Goal: Information Seeking & Learning: Learn about a topic

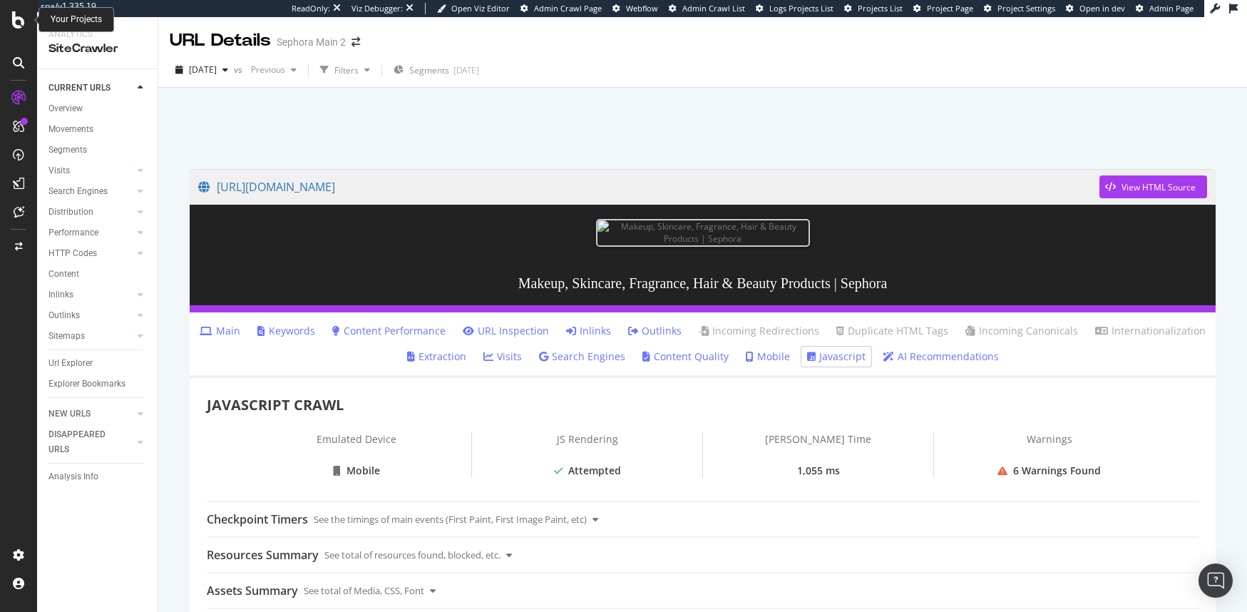
click at [12, 14] on icon at bounding box center [18, 19] width 13 height 17
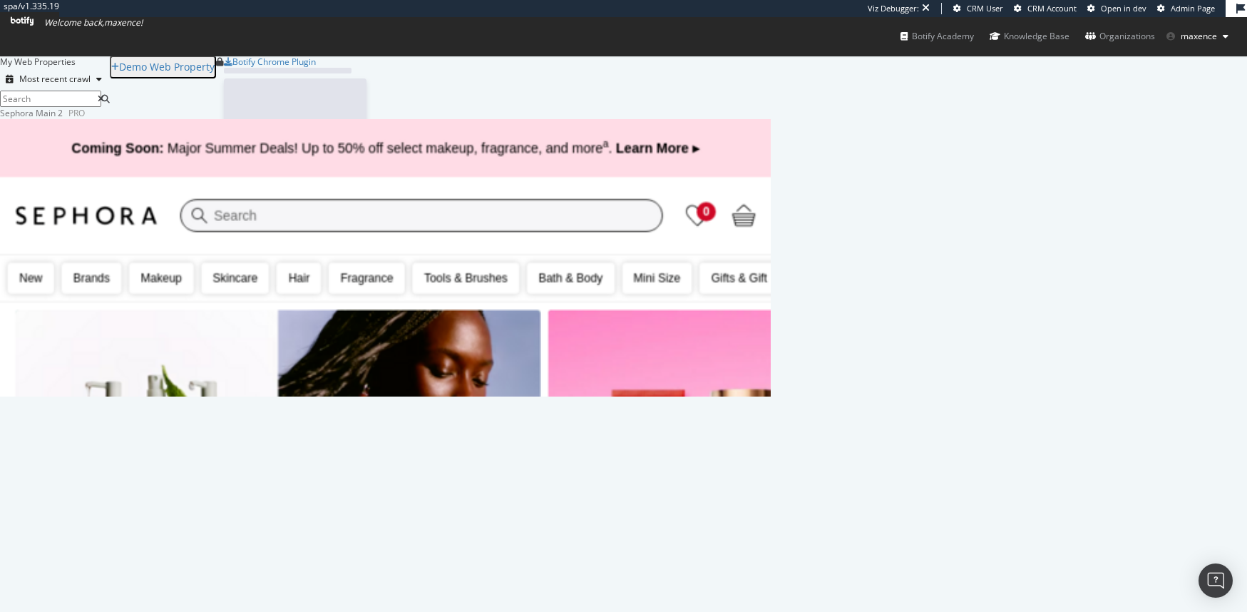
scroll to position [279, 760]
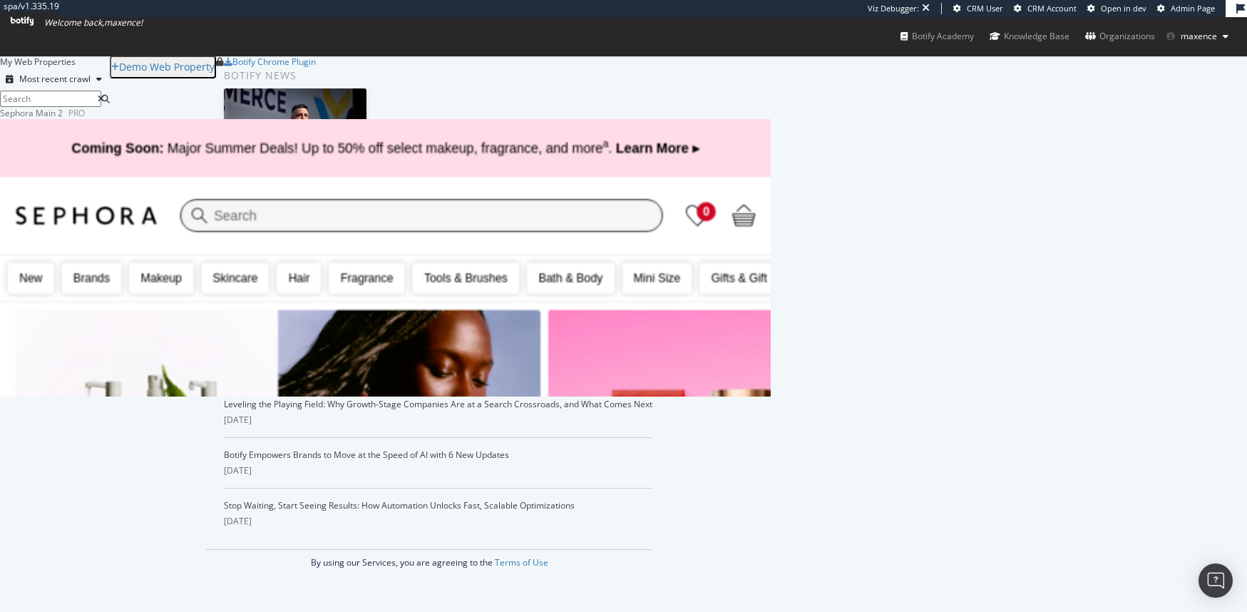
drag, startPoint x: 45, startPoint y: 48, endPoint x: 46, endPoint y: 41, distance: 7.3
click at [45, 29] on span "Welcome back, maxence !" at bounding box center [77, 22] width 132 height 11
click at [34, 26] on icon at bounding box center [22, 21] width 23 height 9
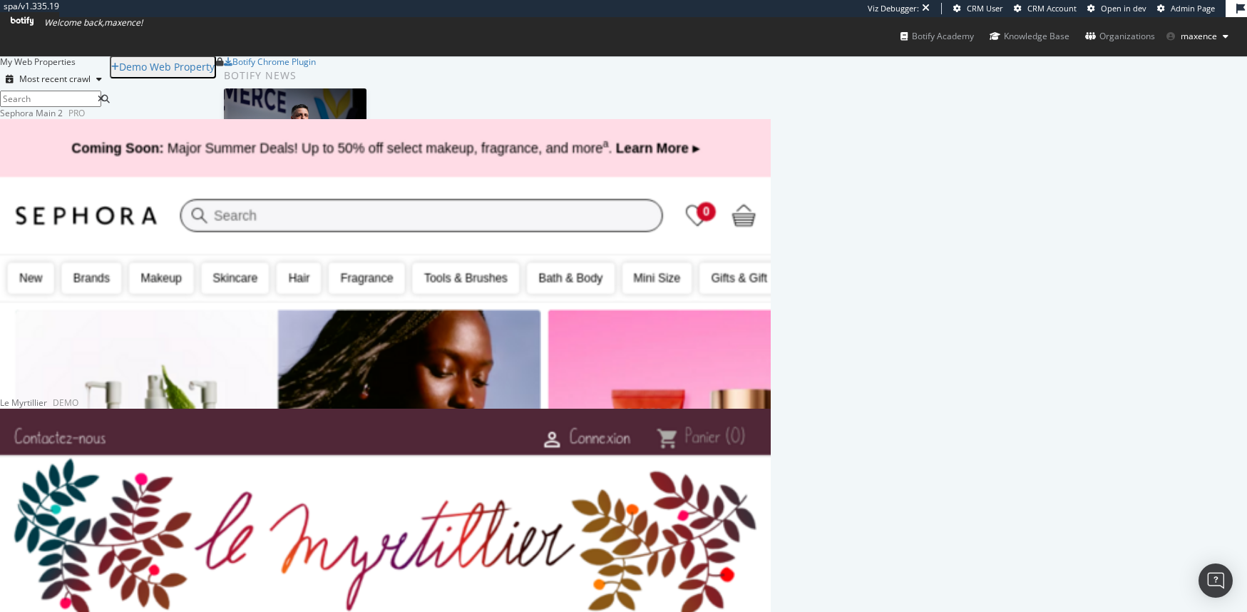
scroll to position [307, 0]
click at [137, 344] on div "My Web Properties Most recent crawl Demo Web Property Sephora Main 2 Pro Analyt…" at bounding box center [623, 476] width 1247 height 840
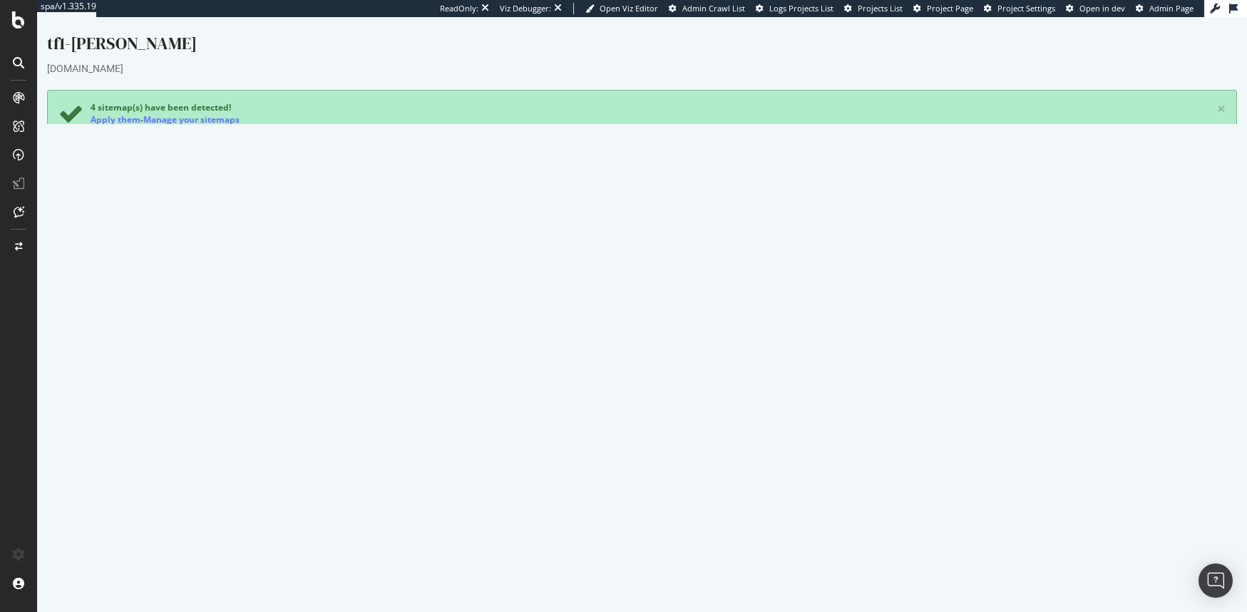
click at [961, 9] on span "Project Page" at bounding box center [950, 8] width 46 height 11
click at [76, 486] on div "Project settings" at bounding box center [74, 489] width 60 height 11
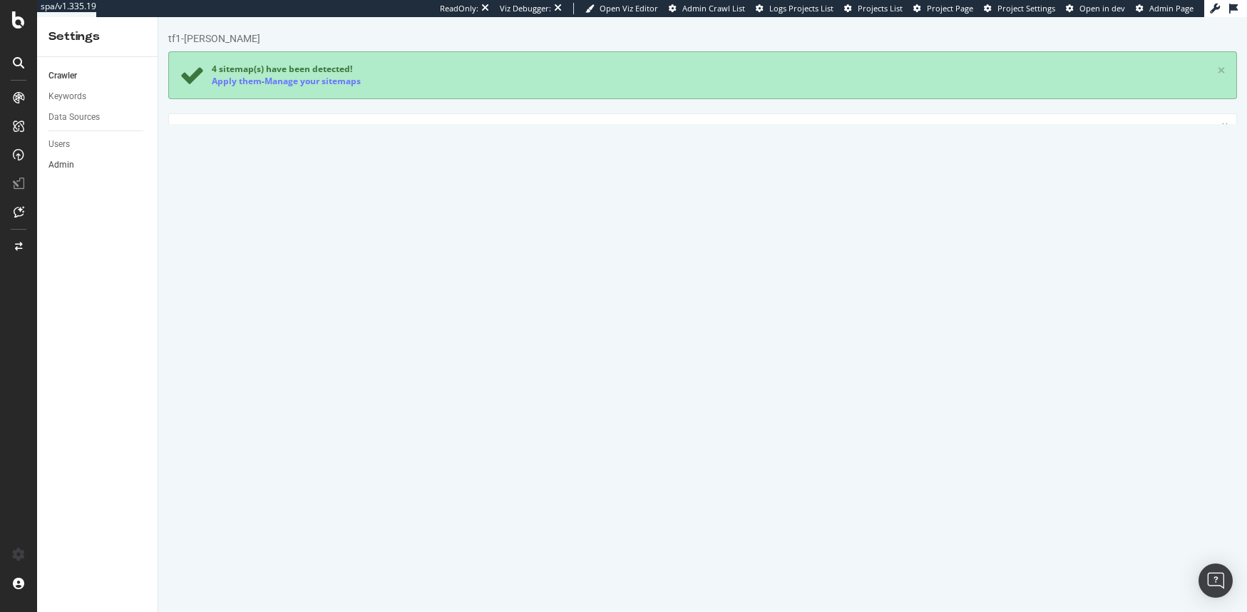
click at [81, 167] on link "Admin" at bounding box center [98, 165] width 99 height 15
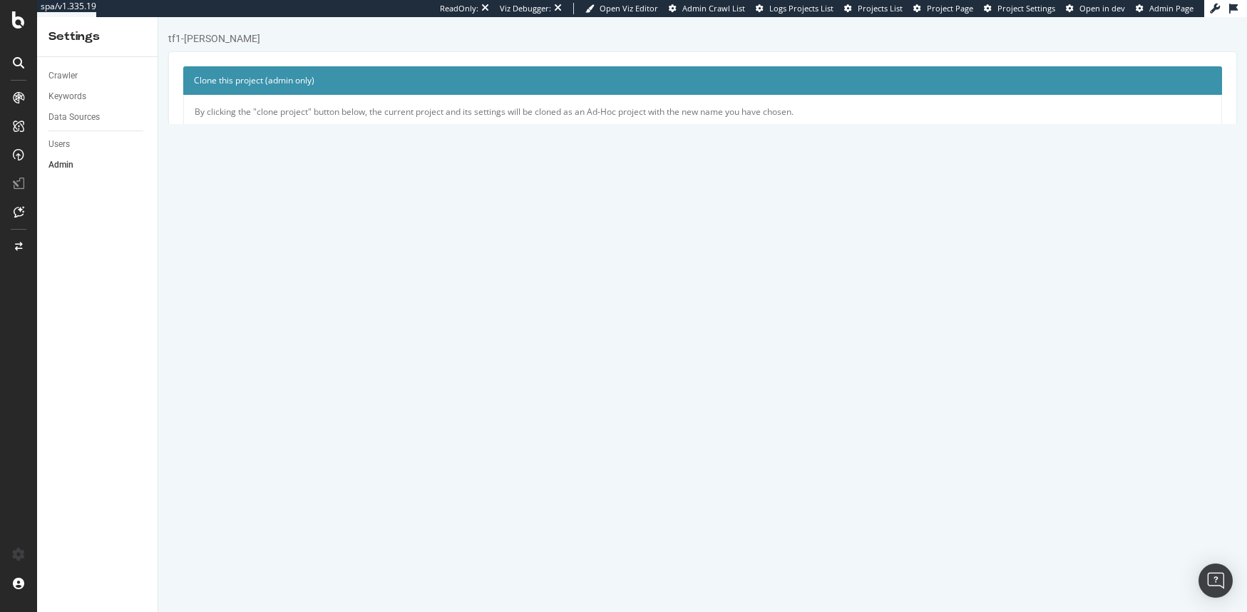
click at [223, 291] on link "Delete Project" at bounding box center [236, 282] width 83 height 24
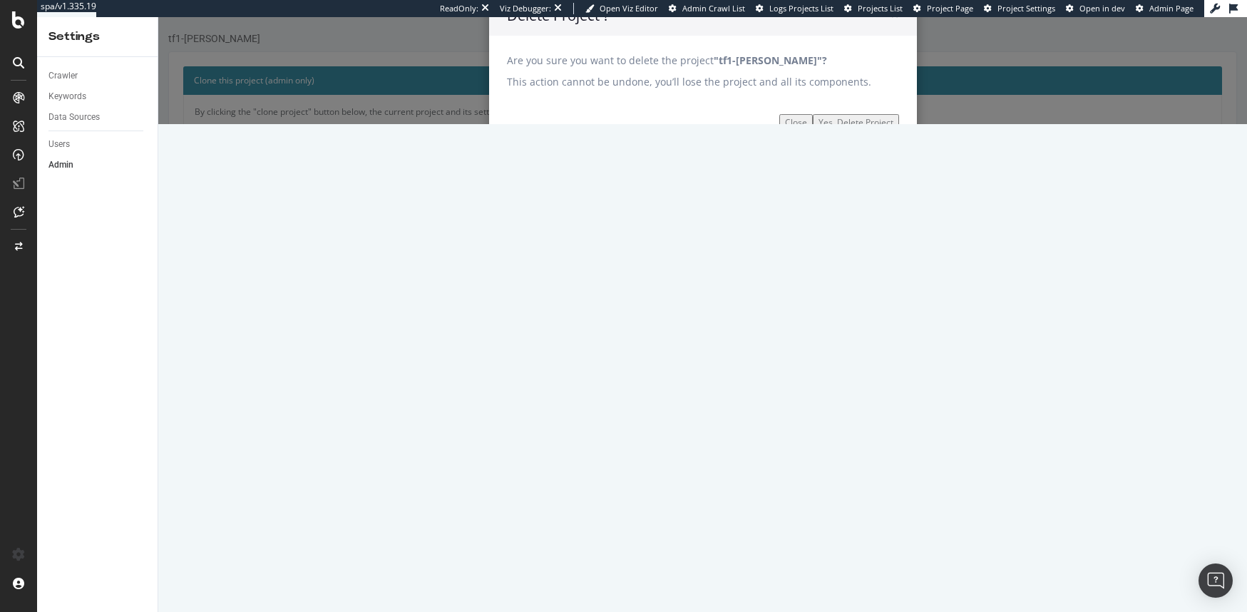
click at [843, 131] on input "Yes, Delete Project" at bounding box center [856, 122] width 86 height 16
click at [857, 131] on input "Yes, Delete Project" at bounding box center [856, 122] width 86 height 16
click at [15, 26] on icon at bounding box center [18, 19] width 13 height 17
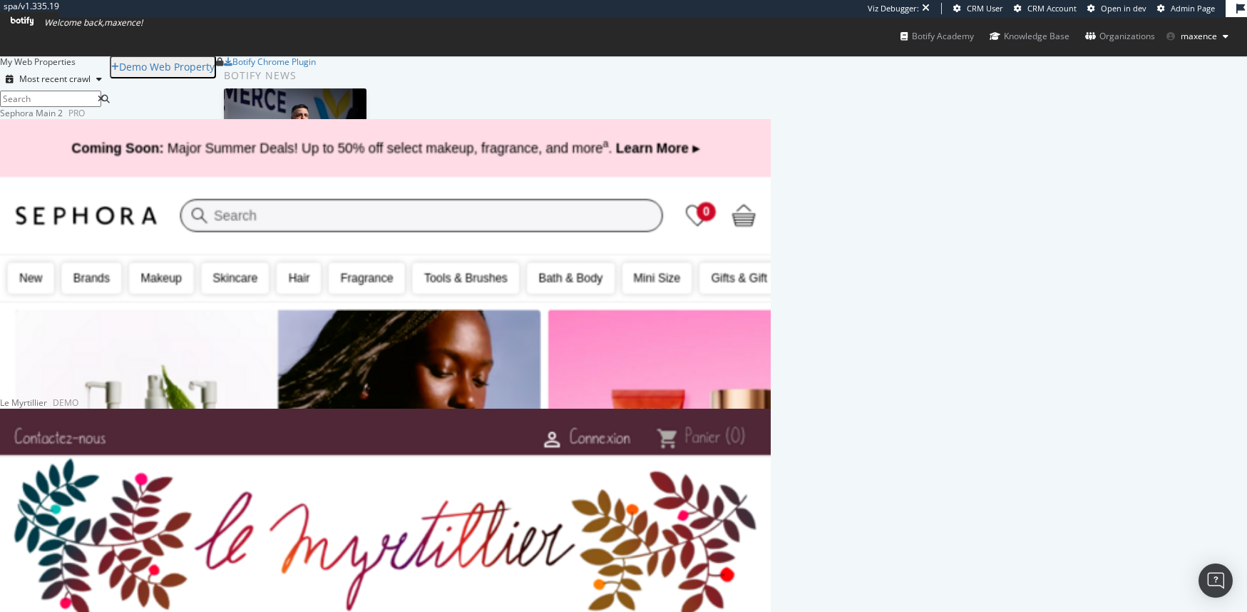
scroll to position [307, 0]
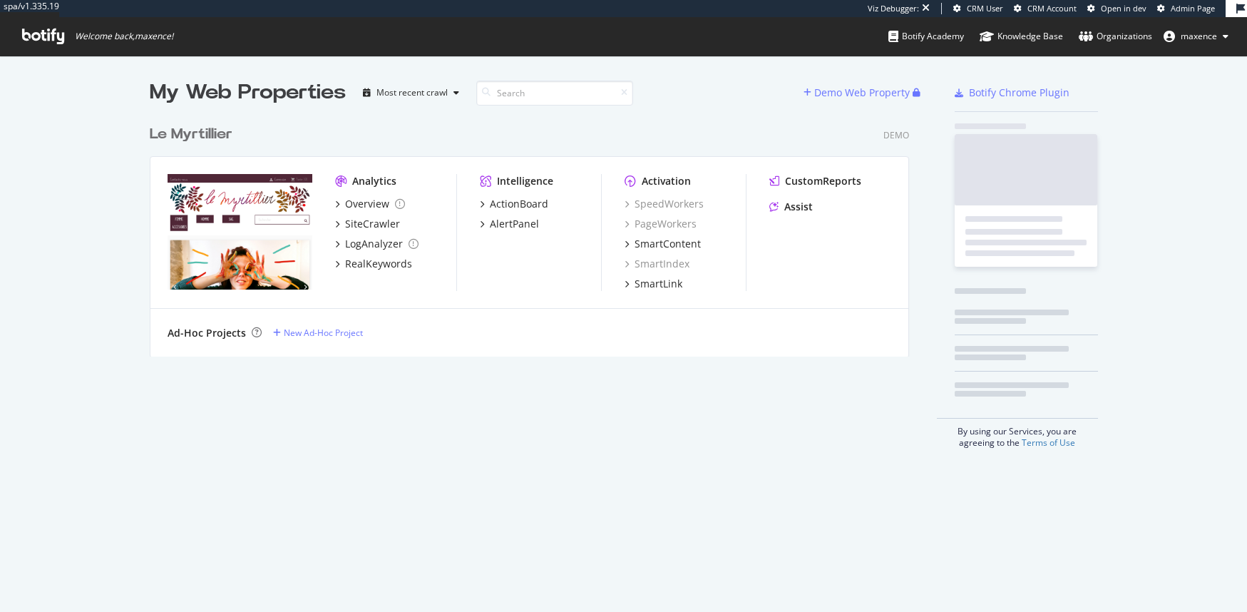
scroll to position [239, 760]
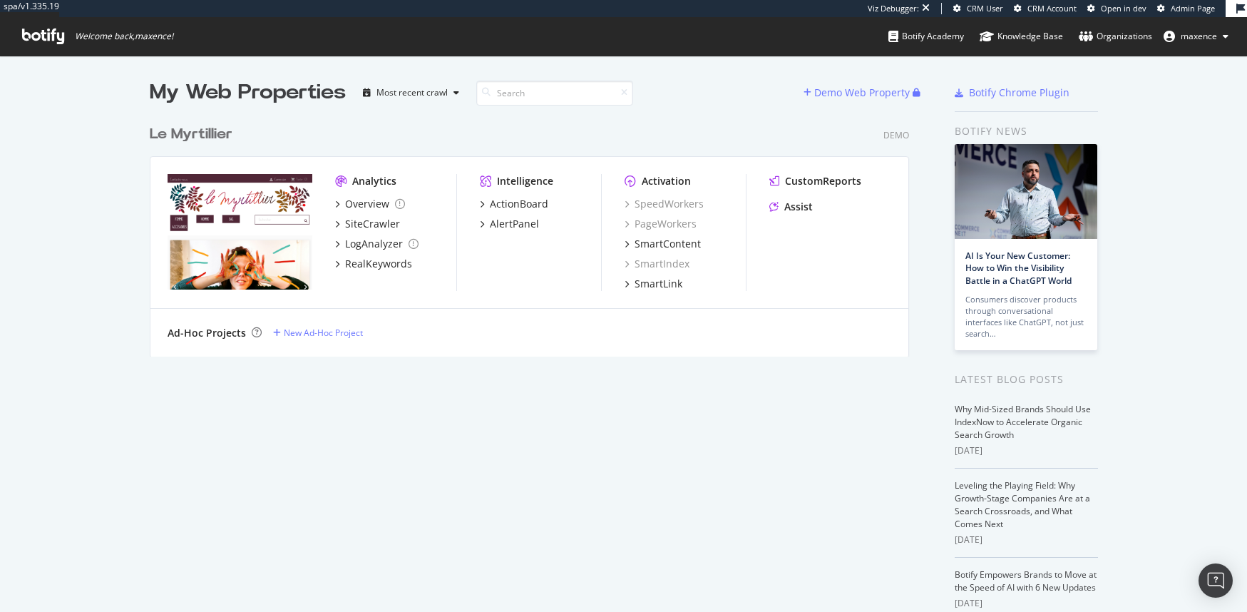
click at [218, 136] on div "Le Myrtillier" at bounding box center [191, 134] width 83 height 21
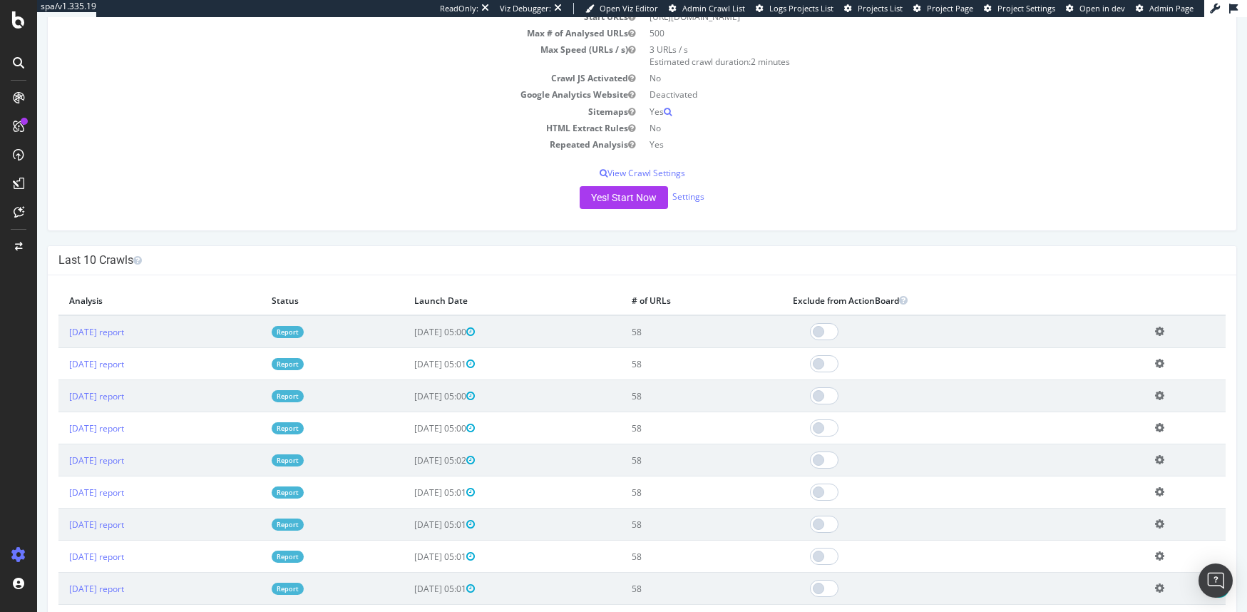
scroll to position [214, 0]
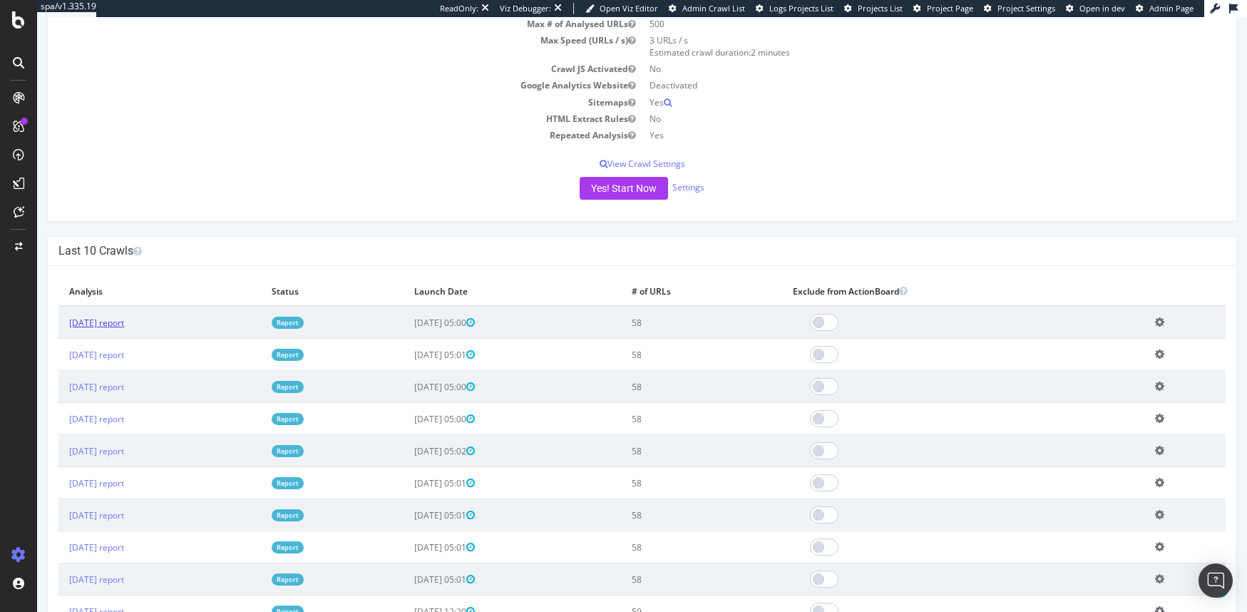
click at [124, 317] on link "2025 Aug. 1st report" at bounding box center [96, 323] width 55 height 12
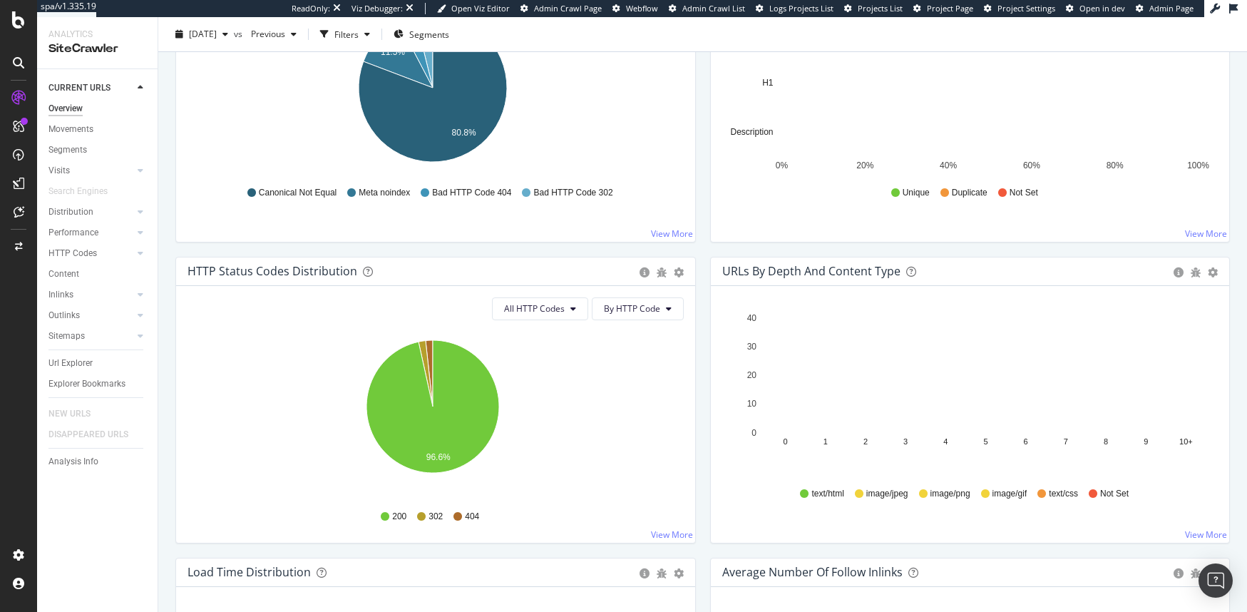
scroll to position [516, 0]
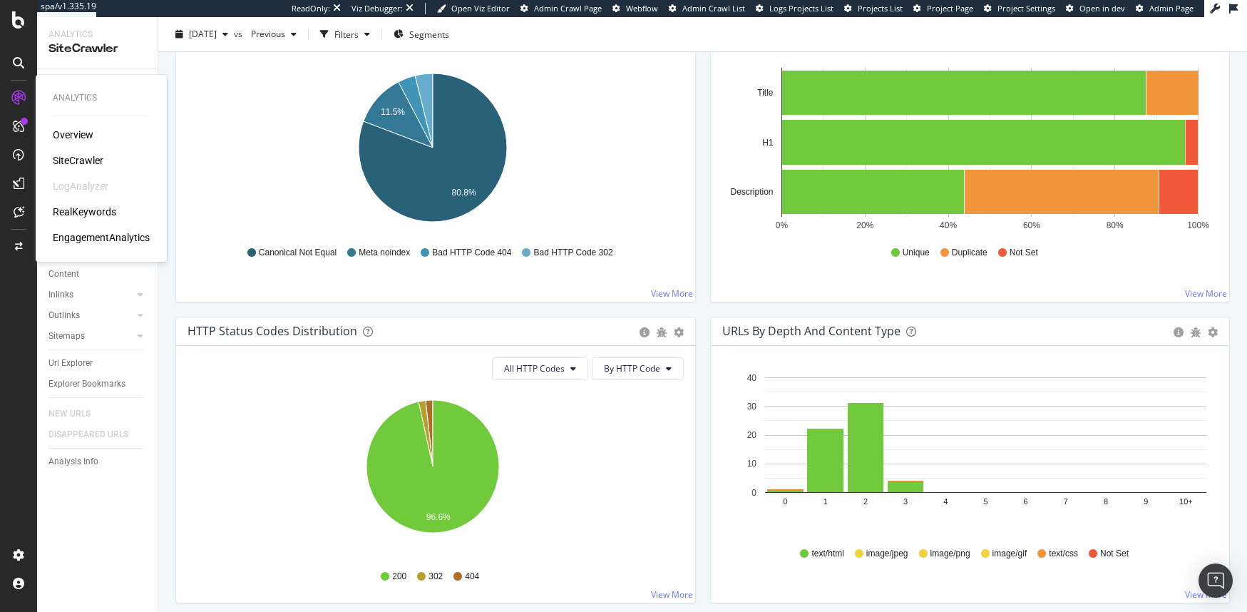
click at [91, 210] on div "RealKeywords" at bounding box center [84, 212] width 63 height 14
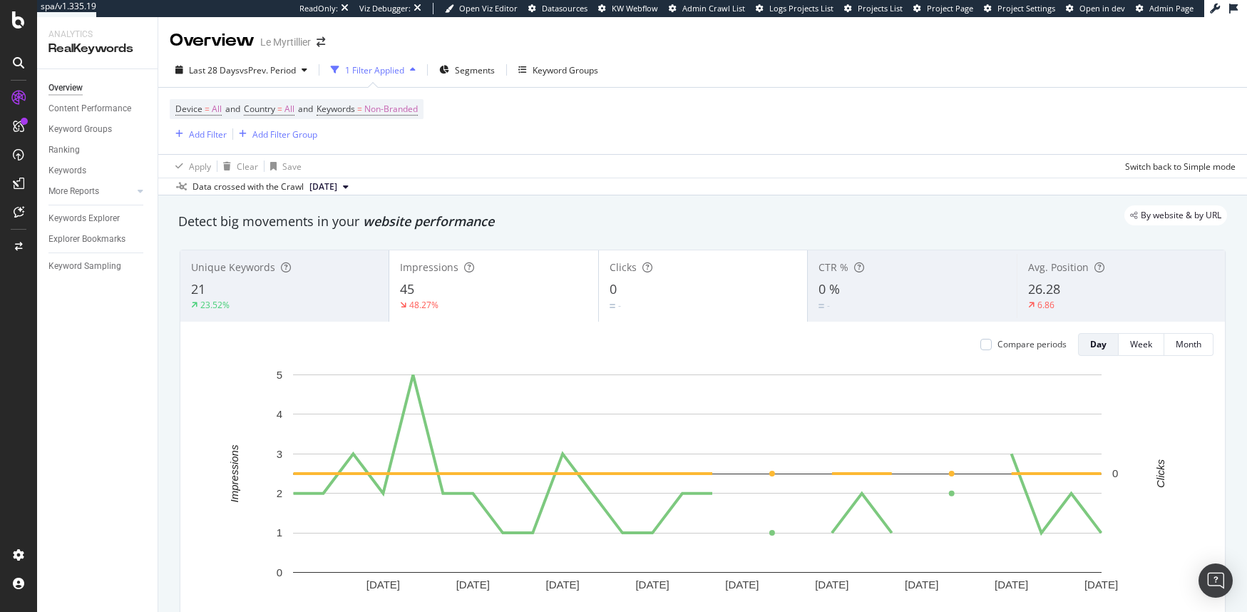
click at [205, 265] on span "Unique Keywords" at bounding box center [233, 267] width 84 height 14
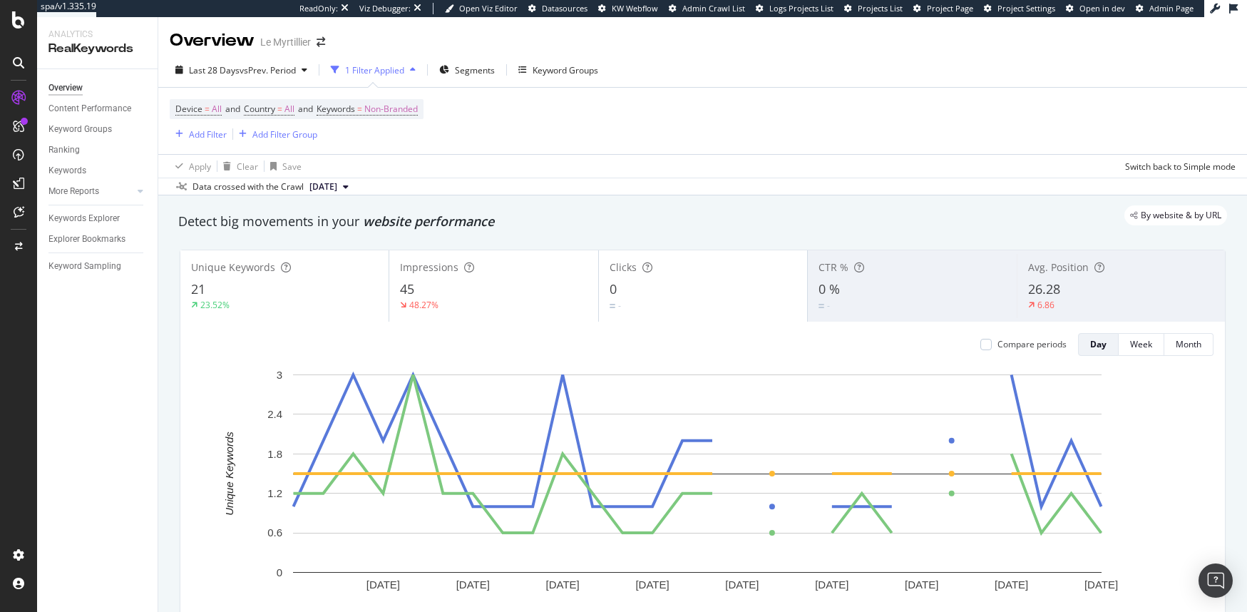
click at [647, 281] on div "0" at bounding box center [703, 289] width 187 height 19
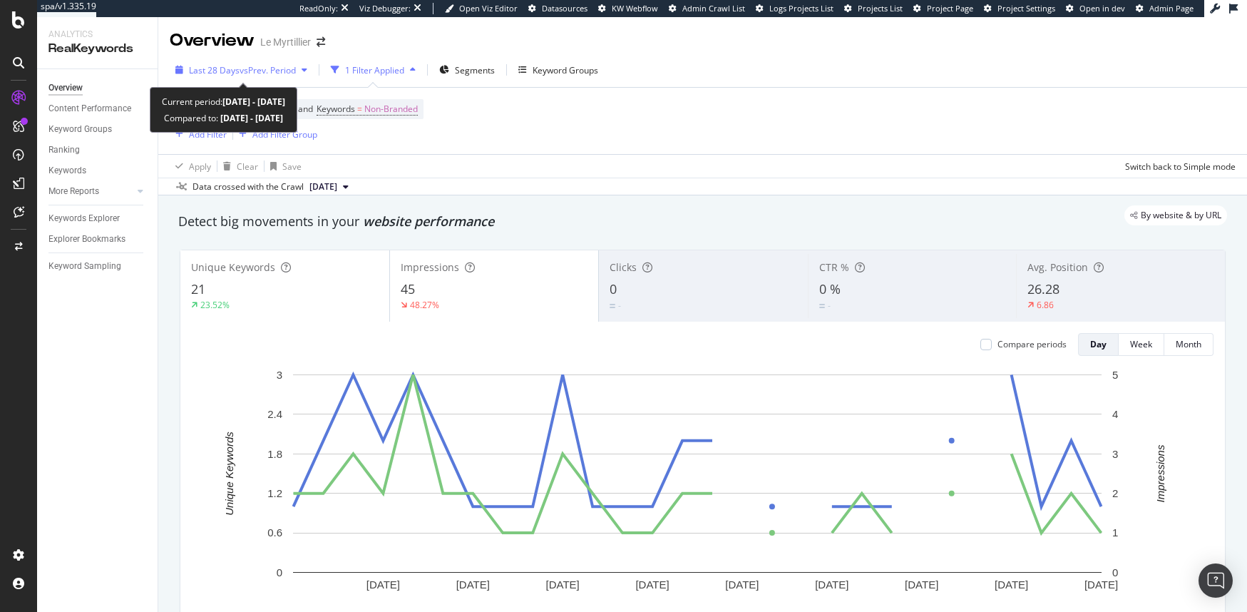
click at [243, 73] on span "vs Prev. Period" at bounding box center [268, 70] width 56 height 12
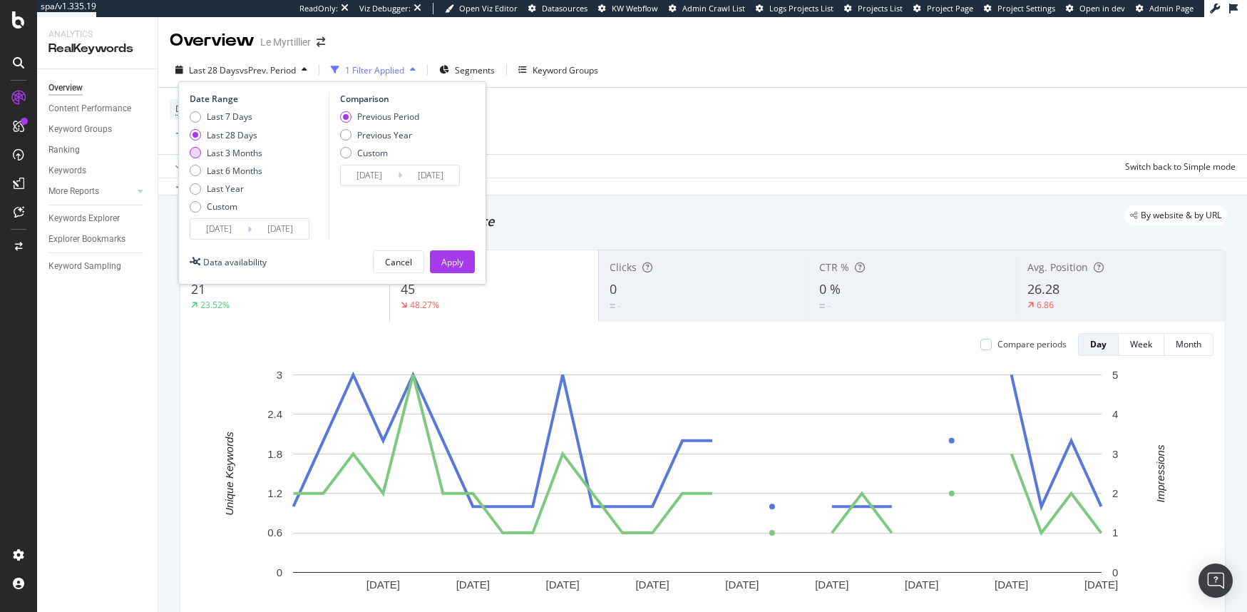
click at [248, 150] on div "Last 3 Months" at bounding box center [235, 153] width 56 height 12
type input "2025/05/09"
type input "2025/02/06"
type input "2025/05/08"
click at [464, 262] on button "Apply" at bounding box center [452, 261] width 45 height 23
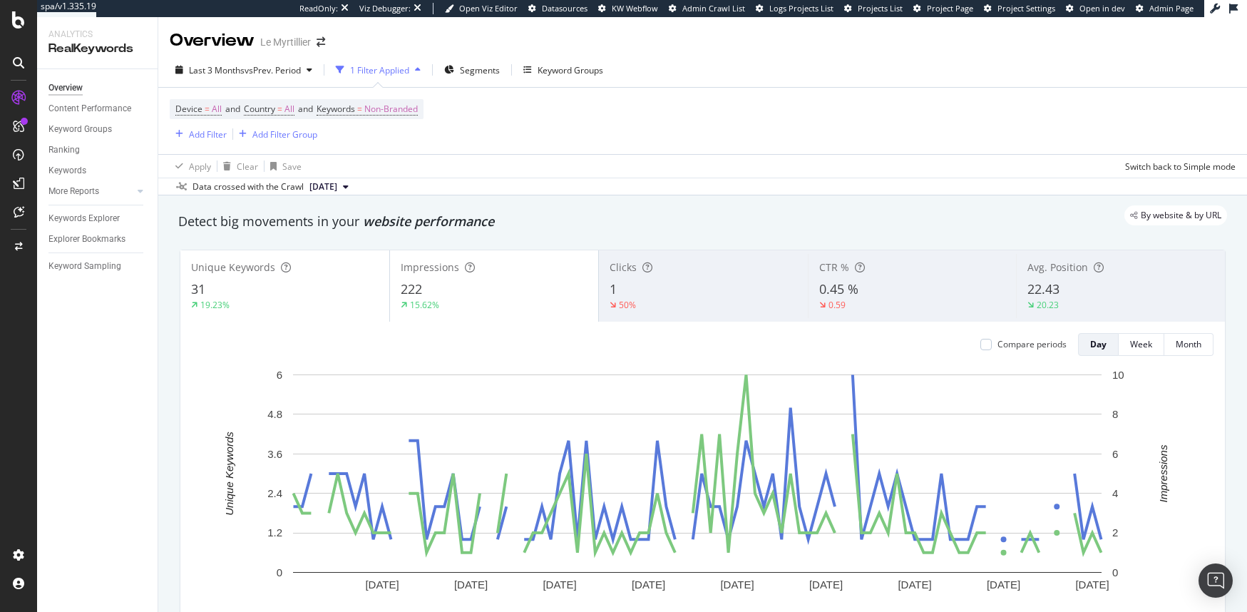
click at [648, 291] on div "1" at bounding box center [704, 289] width 188 height 19
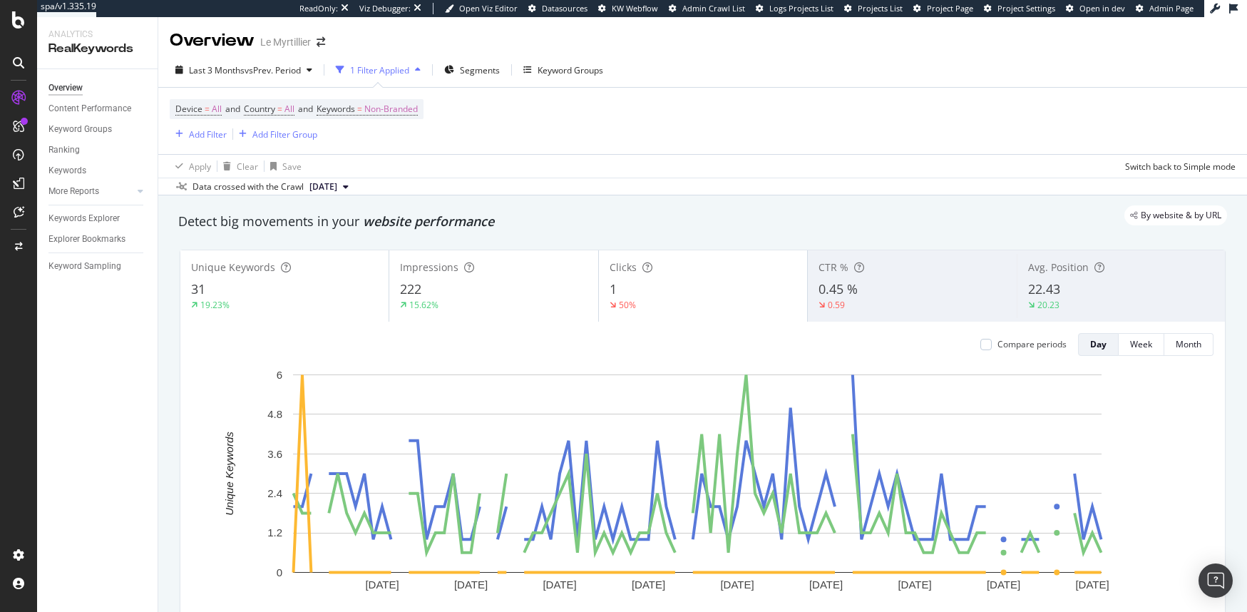
click at [656, 284] on div "1" at bounding box center [703, 289] width 187 height 19
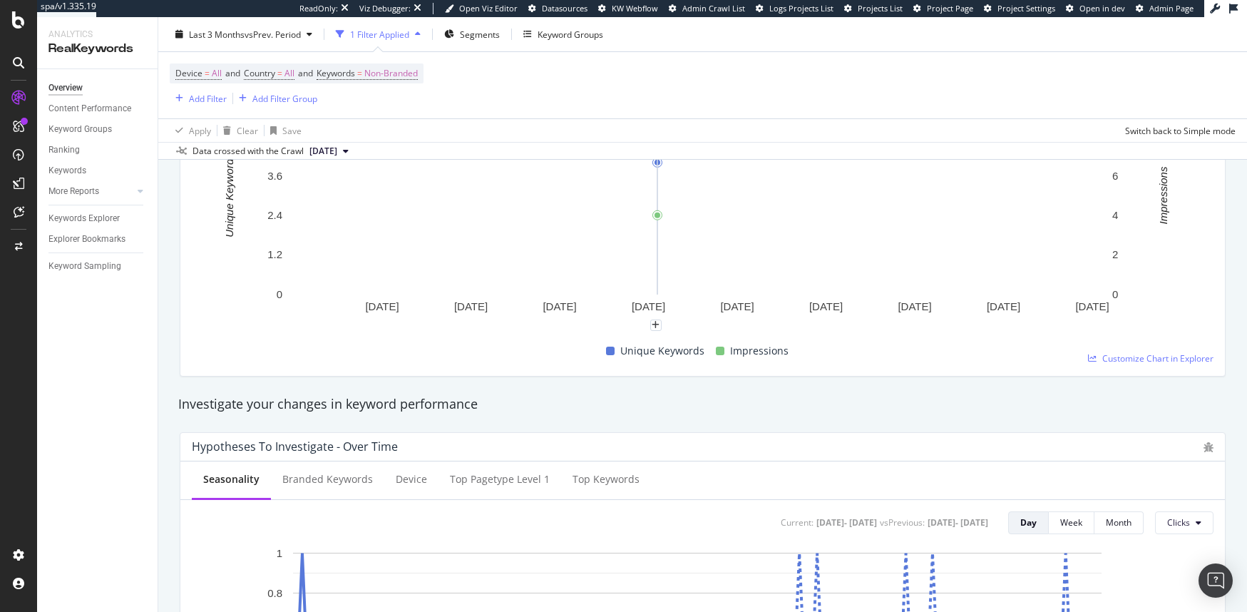
scroll to position [274, 0]
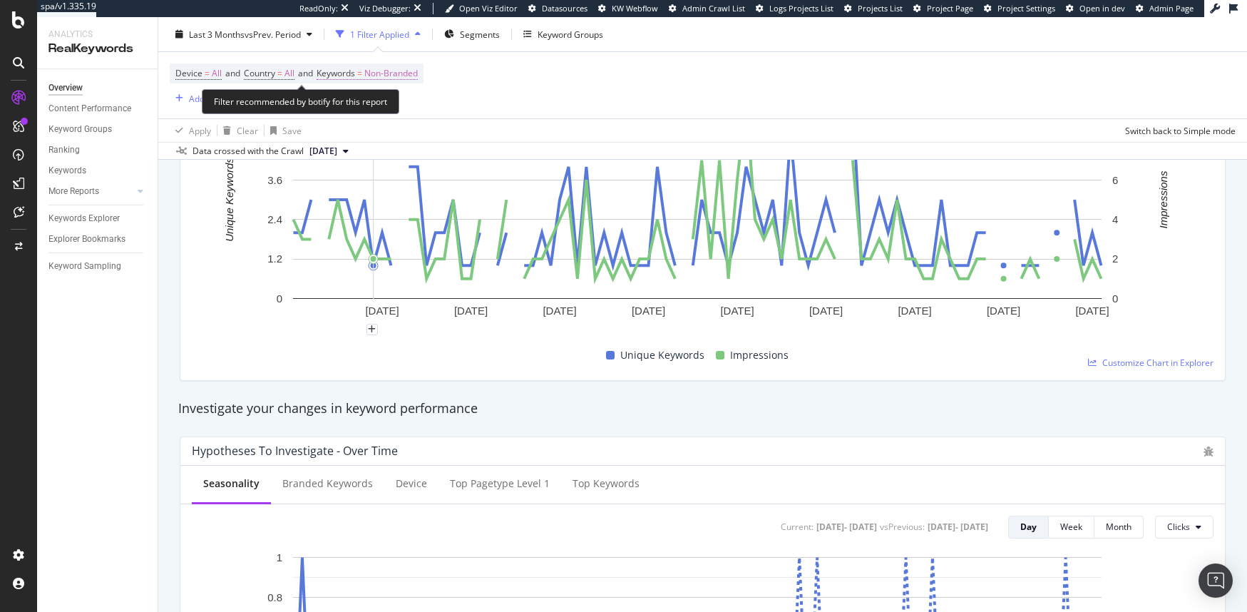
click at [362, 74] on span "=" at bounding box center [359, 73] width 5 height 12
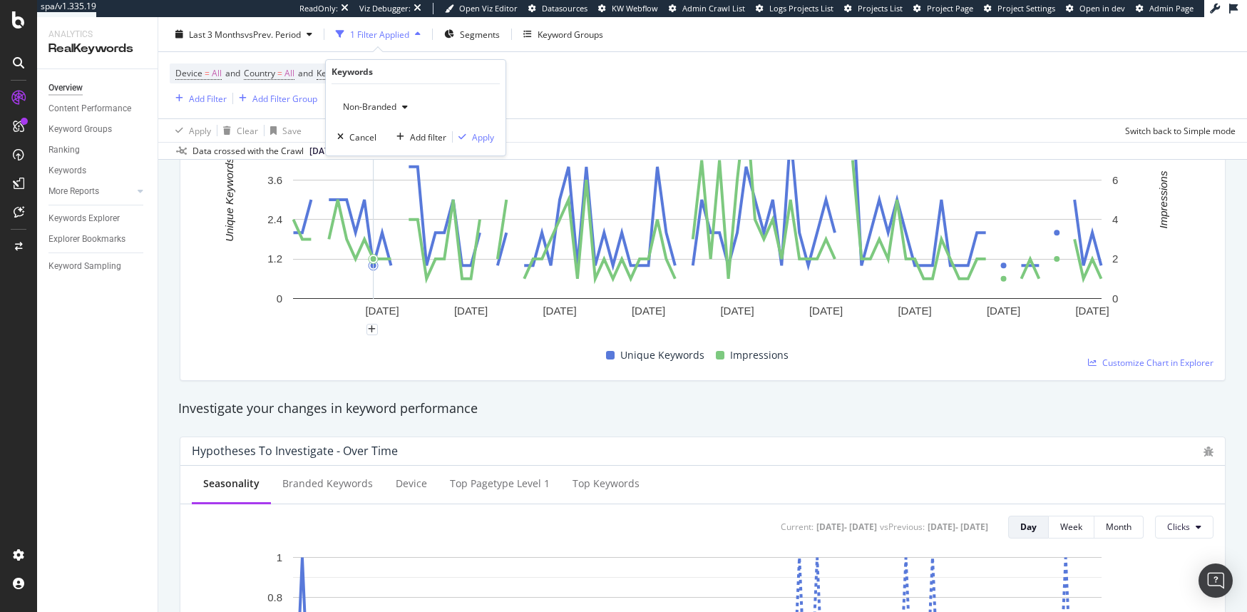
click at [359, 107] on span "Non-Branded" at bounding box center [366, 107] width 59 height 12
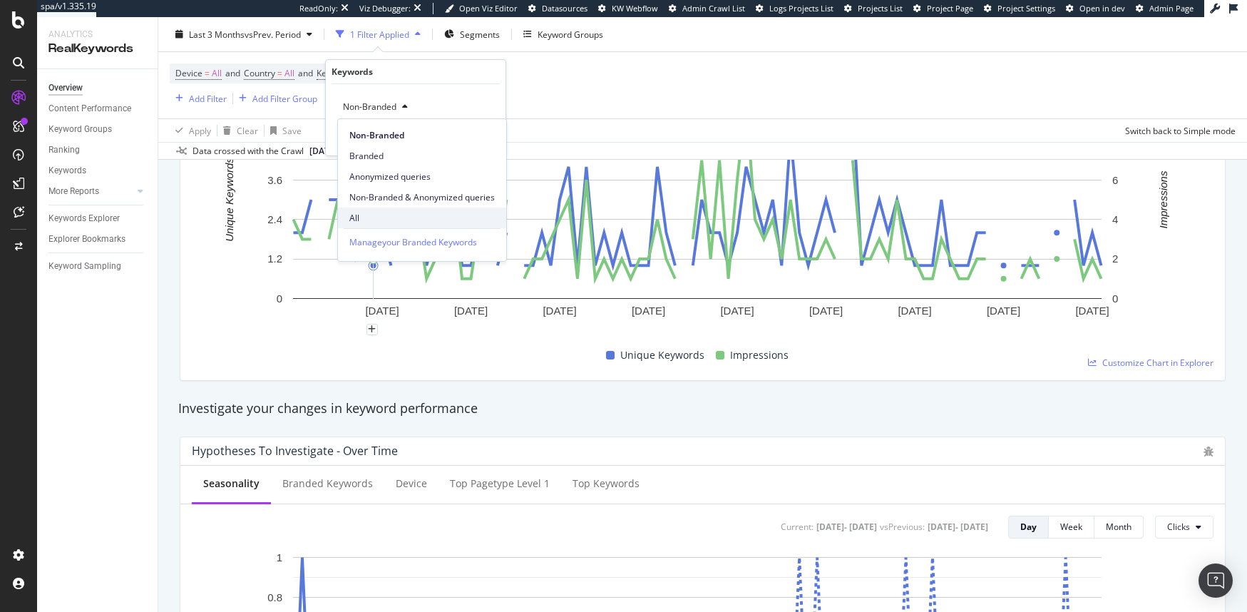
click at [377, 220] on span "All" at bounding box center [422, 218] width 146 height 13
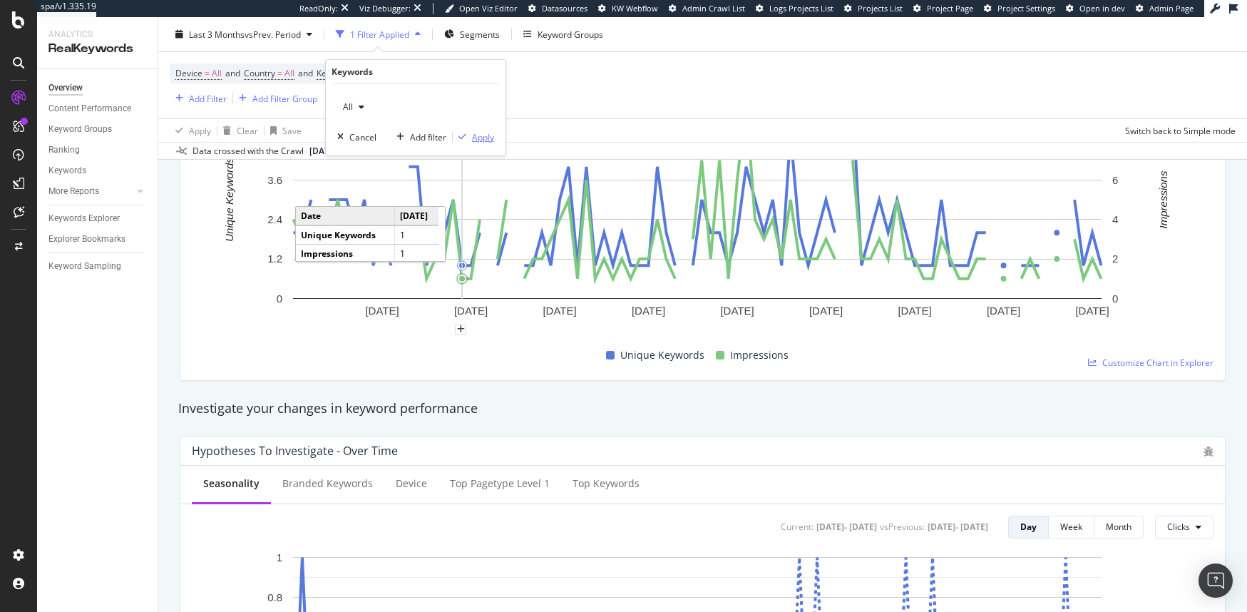
click at [467, 130] on button "Apply" at bounding box center [473, 137] width 41 height 14
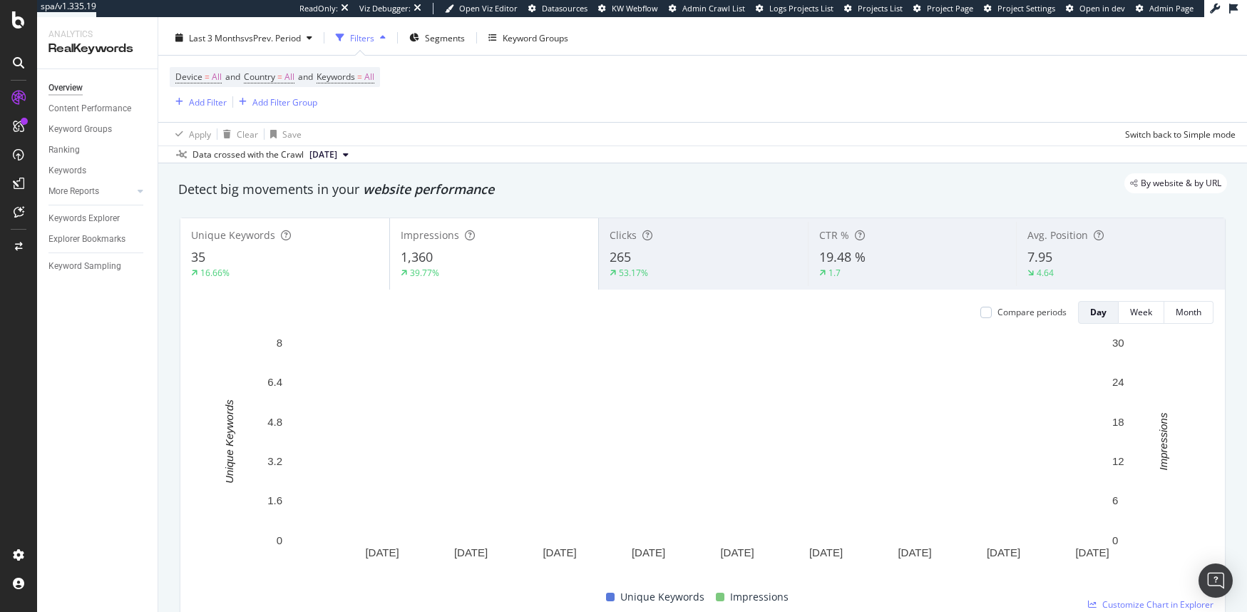
scroll to position [9, 0]
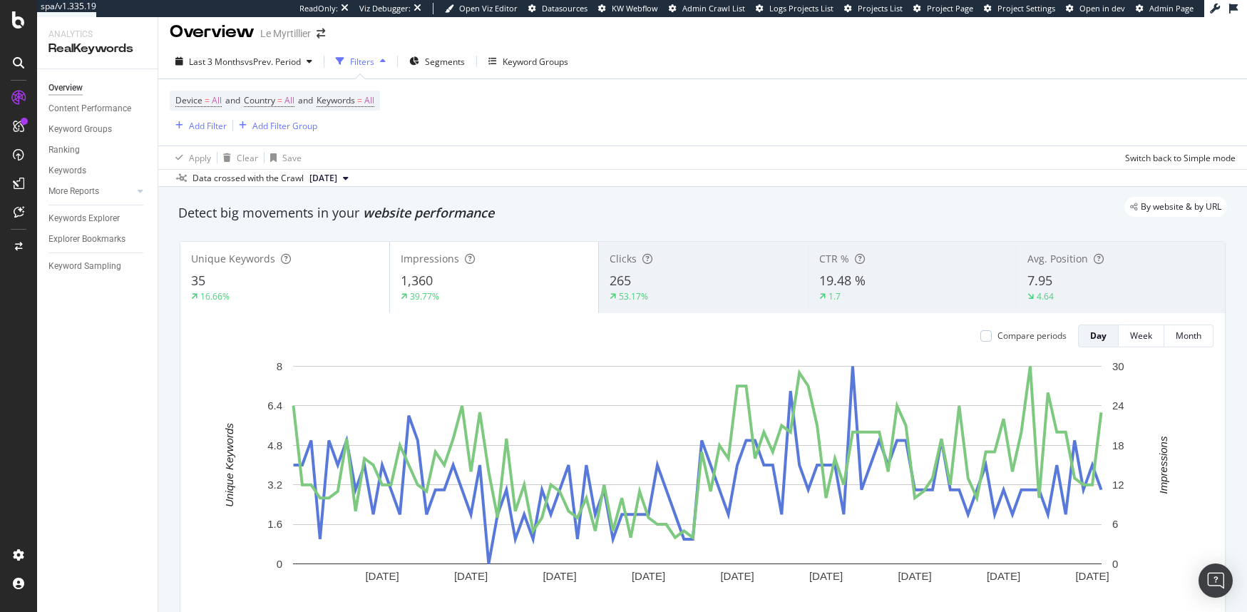
click at [623, 266] on div "Clicks 265 53.17%" at bounding box center [703, 277] width 209 height 64
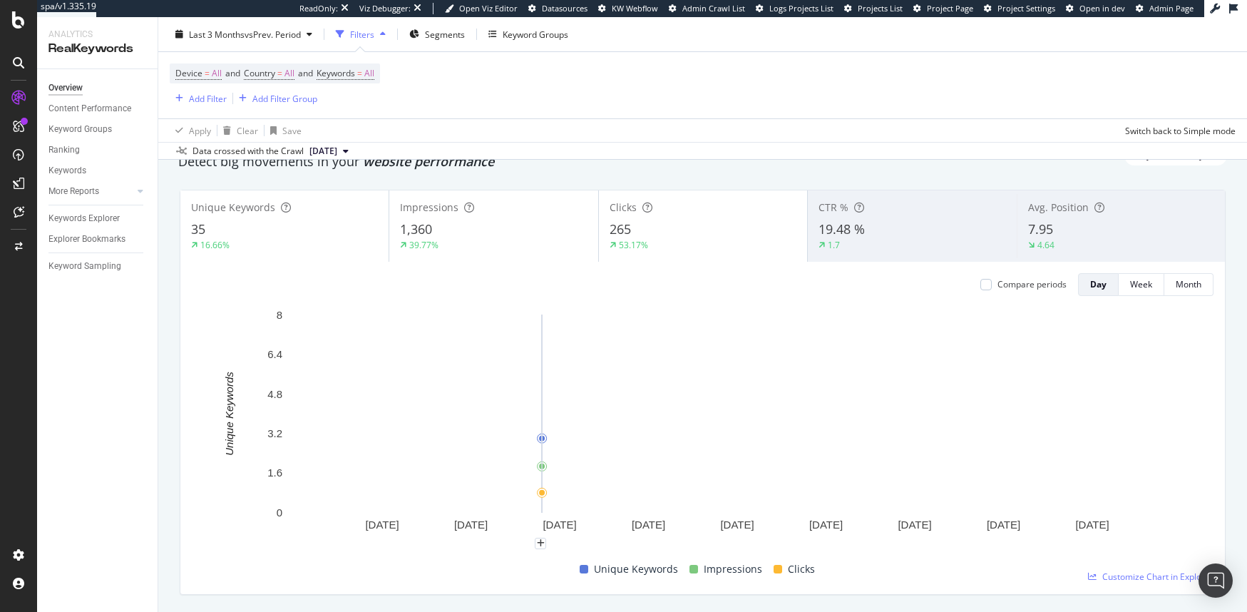
scroll to position [0, 0]
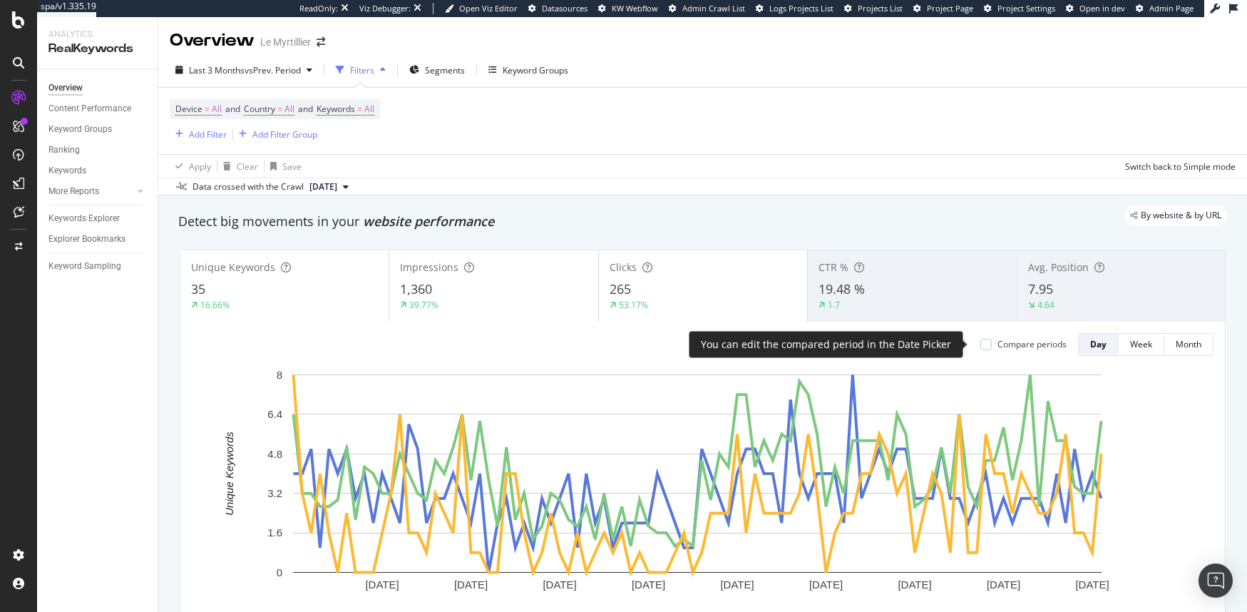
click at [998, 345] on div "Compare periods" at bounding box center [1032, 344] width 69 height 12
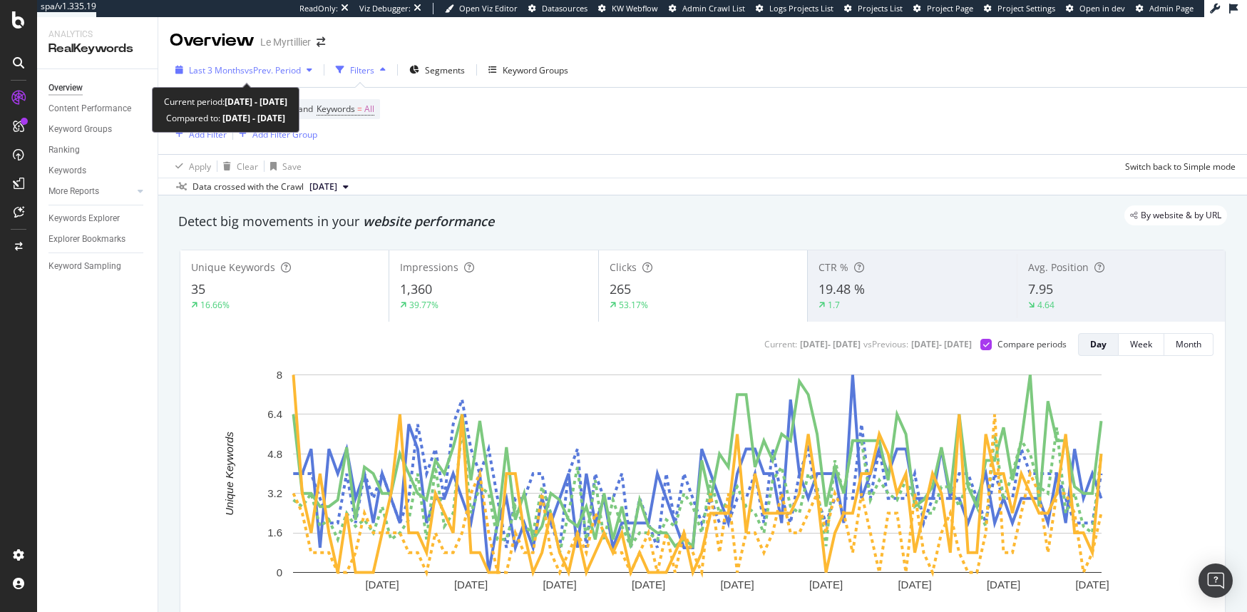
click at [295, 61] on div "Last 3 Months vs Prev. Period" at bounding box center [244, 69] width 148 height 21
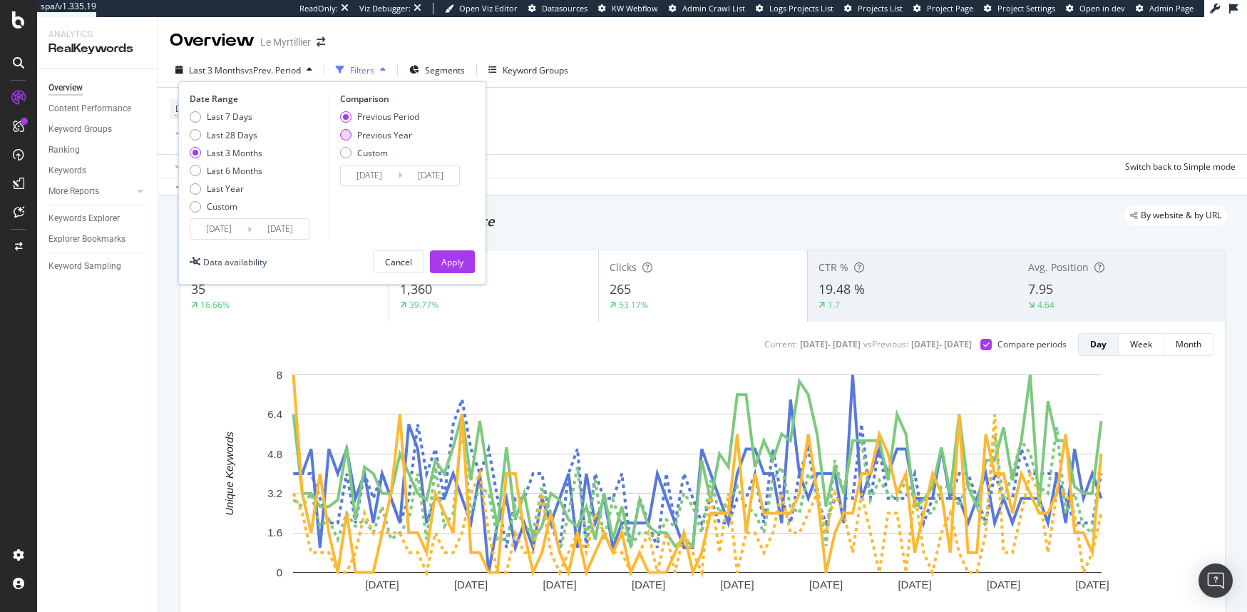
click at [363, 136] on div "Previous Year" at bounding box center [384, 135] width 55 height 12
type input "2024/05/10"
type input "2024/08/09"
click at [469, 268] on button "Apply" at bounding box center [452, 261] width 45 height 23
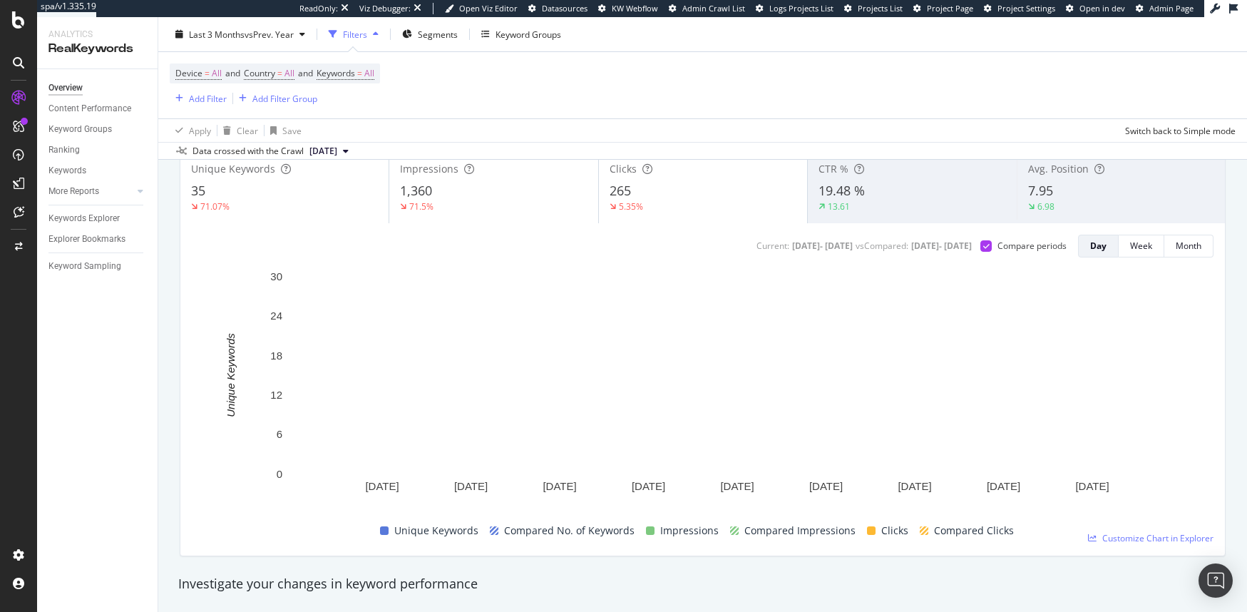
scroll to position [94, 0]
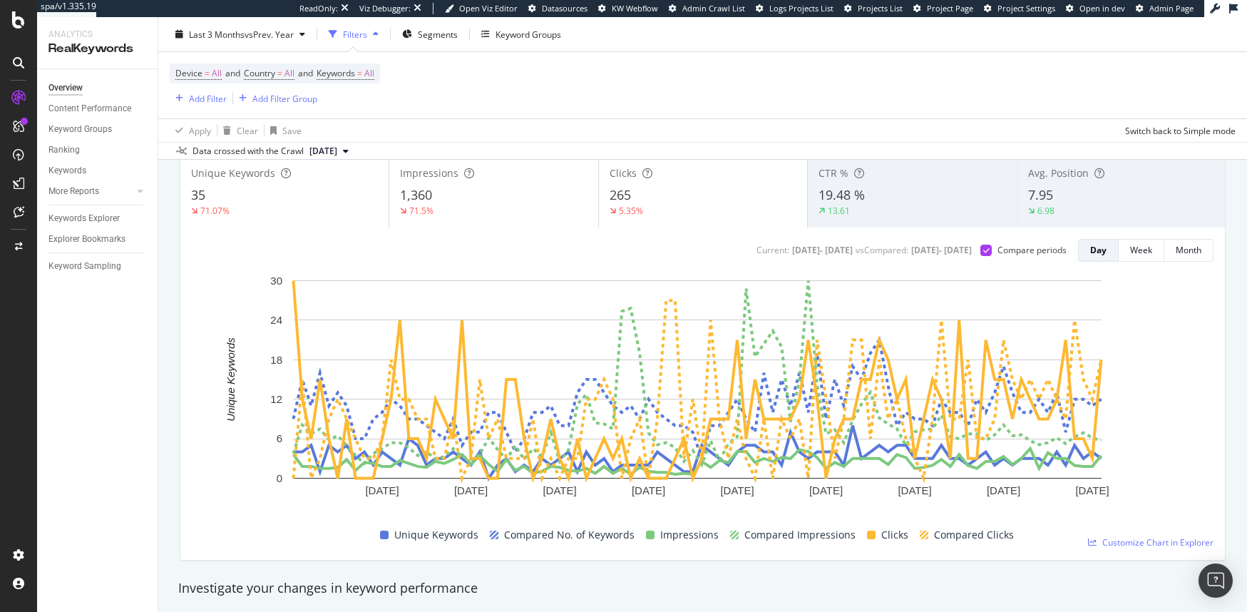
click at [1080, 198] on div "7.95" at bounding box center [1122, 195] width 186 height 19
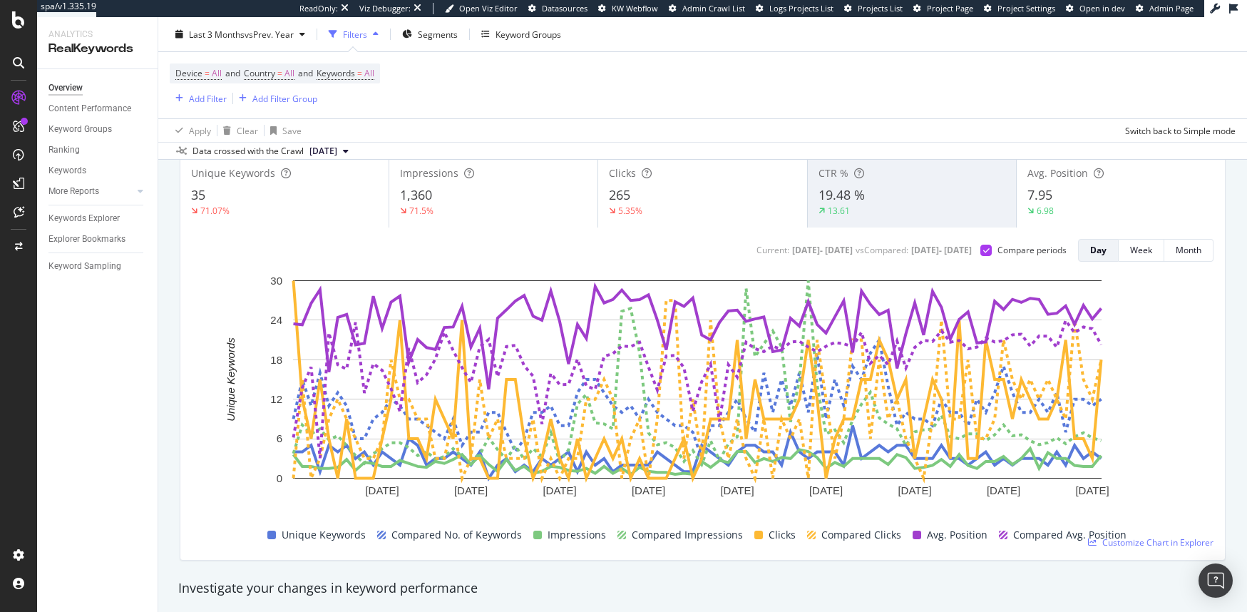
click at [1052, 205] on div "6.98" at bounding box center [1046, 211] width 36 height 13
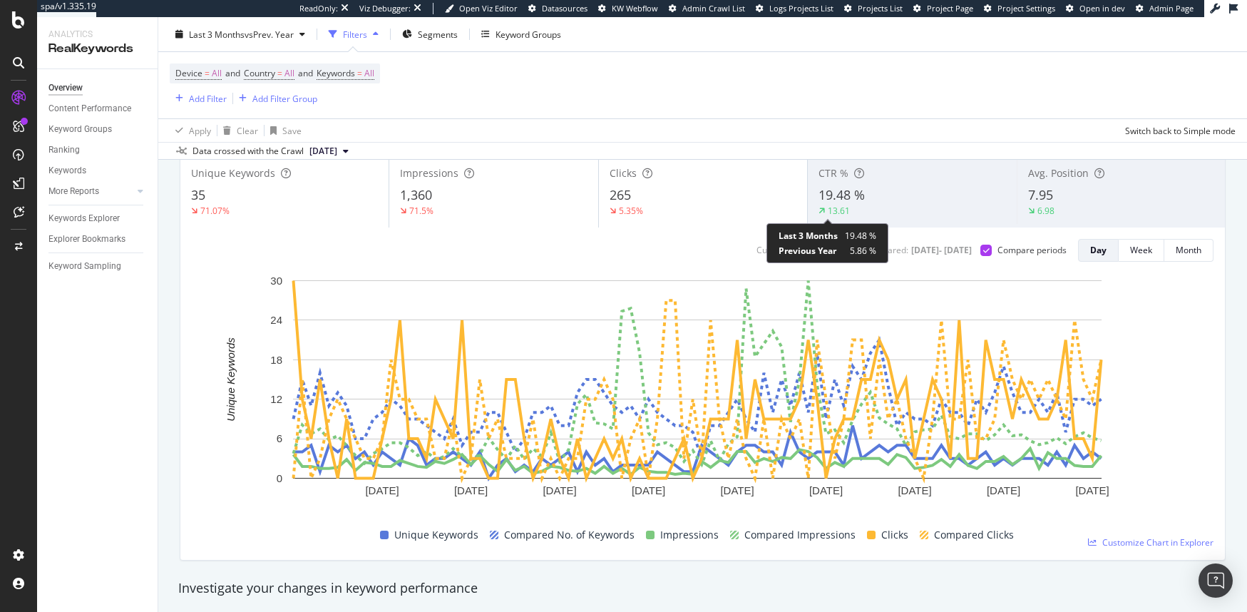
click at [841, 205] on div "13.61" at bounding box center [839, 211] width 22 height 12
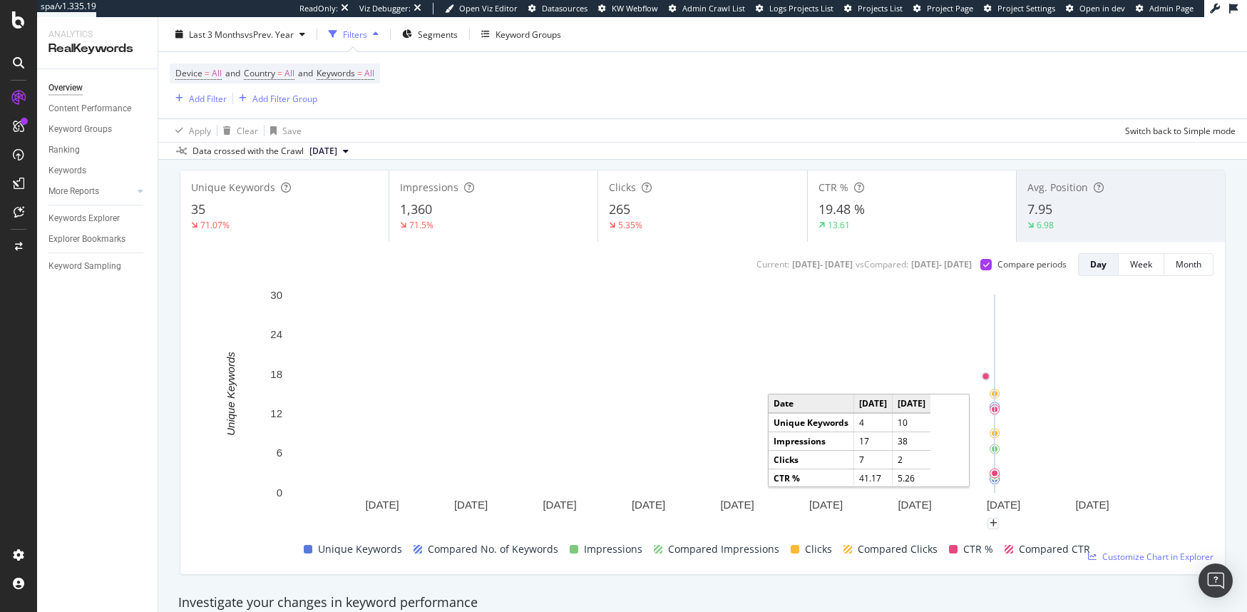
scroll to position [77, 0]
